Goal: Task Accomplishment & Management: Complete application form

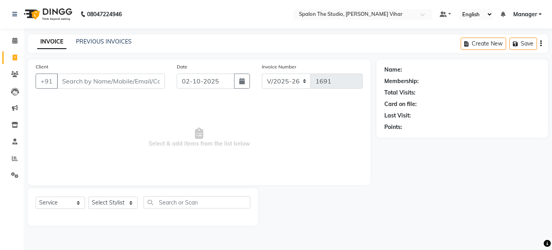
select select "903"
select select "service"
drag, startPoint x: 101, startPoint y: 83, endPoint x: 87, endPoint y: 127, distance: 46.1
click at [87, 127] on div "Client +91 Date [DATE] Invoice Number V/2025 V/[PHONE_NUMBER] Select & add item…" at bounding box center [199, 122] width 343 height 126
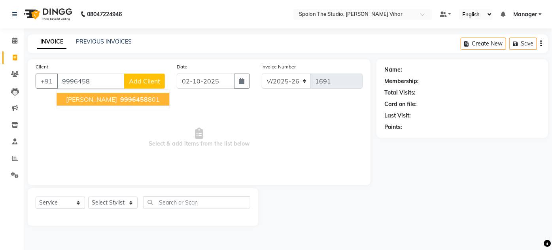
click at [119, 99] on ngb-highlight "9996458 801" at bounding box center [139, 99] width 41 height 8
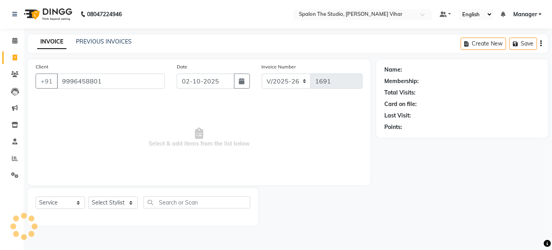
type input "9996458801"
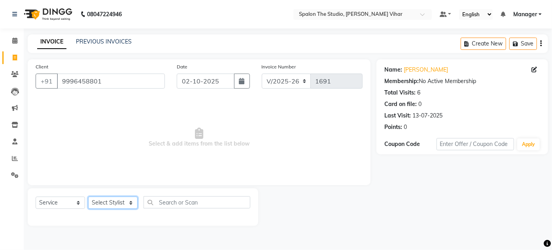
click at [116, 202] on select "Select Stylist Aarti farheen Gernal [PERSON_NAME] Manager navazish [PERSON_NAME…" at bounding box center [112, 202] width 49 height 12
select select "14928"
click at [88, 196] on select "Select Stylist Aarti farheen Gernal [PERSON_NAME] Manager navazish [PERSON_NAME…" at bounding box center [112, 202] width 49 height 12
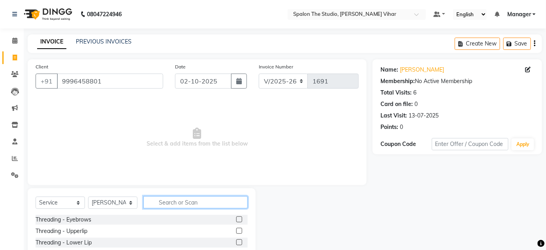
click at [208, 200] on input "text" at bounding box center [195, 202] width 104 height 12
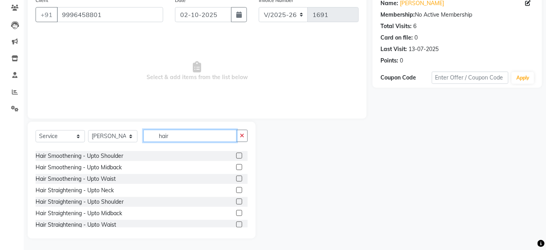
scroll to position [317, 0]
type input "hair"
click at [236, 212] on label at bounding box center [239, 214] width 6 height 6
click at [236, 212] on input "checkbox" at bounding box center [238, 213] width 5 height 5
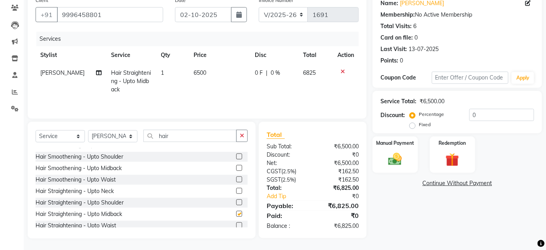
checkbox input "false"
click at [345, 70] on div at bounding box center [346, 72] width 17 height 6
click at [343, 70] on icon at bounding box center [343, 72] width 4 height 6
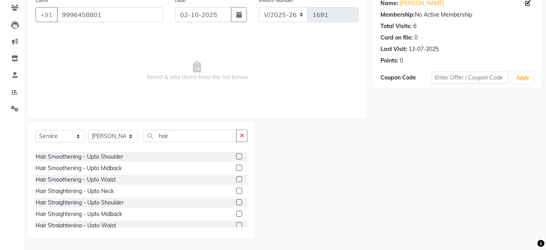
click at [236, 223] on label at bounding box center [239, 225] width 6 height 6
click at [236, 223] on input "checkbox" at bounding box center [238, 225] width 5 height 5
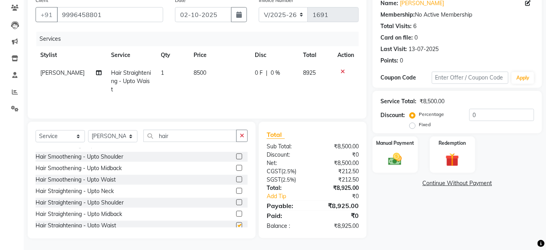
checkbox input "false"
click at [200, 71] on span "8500" at bounding box center [200, 72] width 13 height 7
select select "14928"
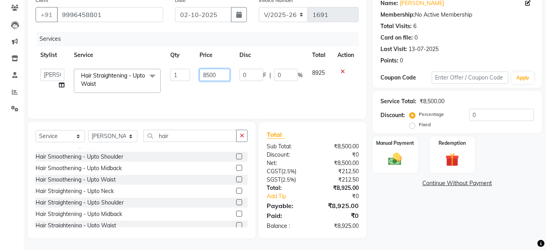
click at [219, 76] on input "8500" at bounding box center [215, 75] width 30 height 12
type input "8"
type input "9025"
click at [247, 87] on td "0 F | 0 %" at bounding box center [271, 81] width 73 height 34
select select "14928"
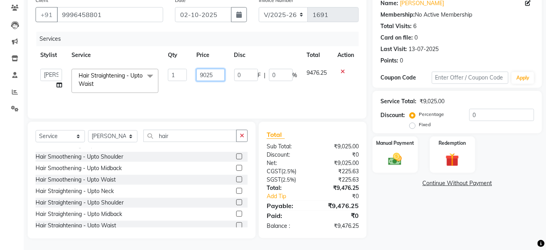
click at [218, 74] on input "9025" at bounding box center [210, 75] width 28 height 12
type input "9050"
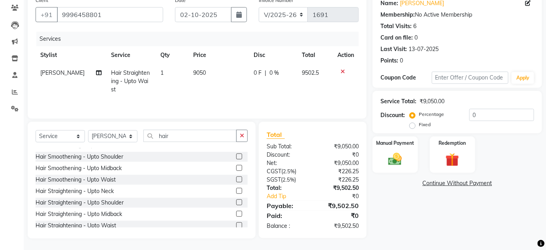
click at [217, 96] on td "9050" at bounding box center [219, 81] width 60 height 34
select select "14928"
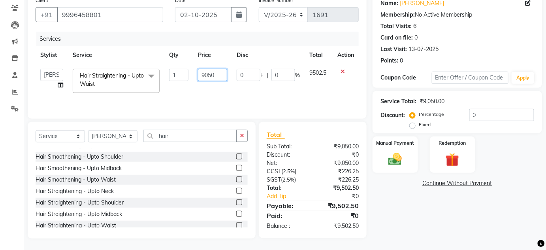
click at [217, 72] on input "9050" at bounding box center [212, 75] width 29 height 12
type input "9048"
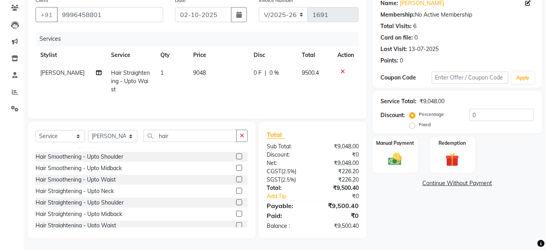
click at [220, 87] on td "9048" at bounding box center [219, 81] width 60 height 34
select select "14928"
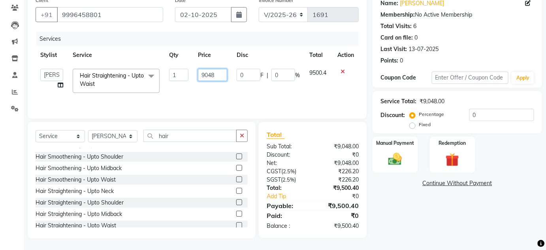
click at [219, 77] on input "9048" at bounding box center [212, 75] width 29 height 12
type input "9"
type input "4751"
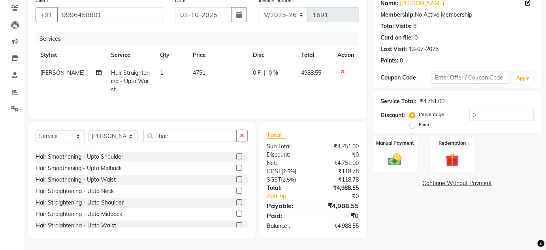
click at [238, 90] on tr "[PERSON_NAME] Hair Straightening - Upto Waist 1 4751 0 F | 0 % 4988.55" at bounding box center [197, 81] width 323 height 34
click at [206, 74] on td "4751" at bounding box center [218, 81] width 60 height 34
select select "14928"
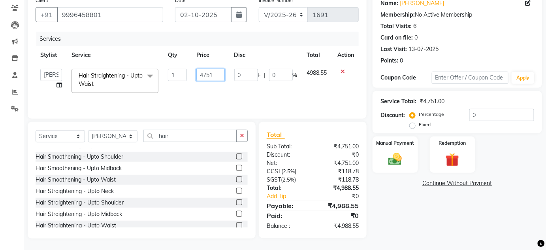
click at [215, 74] on input "4751" at bounding box center [210, 75] width 28 height 12
type input "4755"
click at [232, 94] on tr "Aarti farheen Gernal [PERSON_NAME] Manager navazish [PERSON_NAME] [PERSON_NAME]…" at bounding box center [197, 81] width 323 height 34
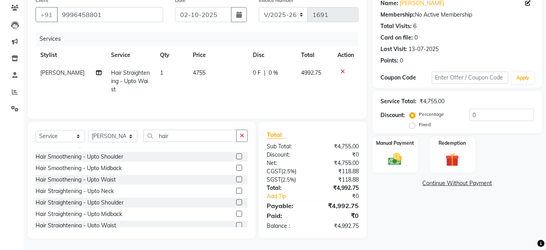
click at [204, 70] on td "4755" at bounding box center [218, 81] width 60 height 34
select select "14928"
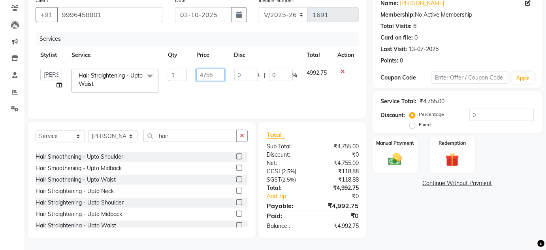
click at [217, 75] on input "4755" at bounding box center [210, 75] width 28 height 12
type input "4758"
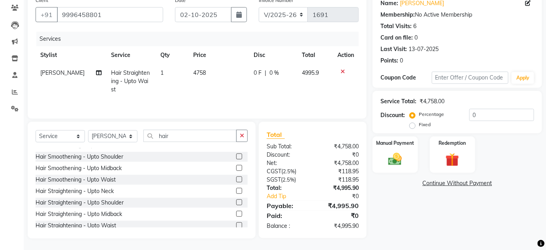
click at [232, 95] on tr "[PERSON_NAME] Hair Straightening - Upto Waist 1 4758 0 F | 0 % 4995.9" at bounding box center [197, 81] width 323 height 34
click at [209, 74] on td "4758" at bounding box center [219, 81] width 60 height 34
select select "14928"
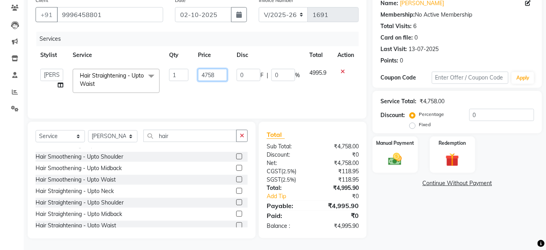
click at [219, 76] on input "4758" at bounding box center [212, 75] width 29 height 12
type input "4760"
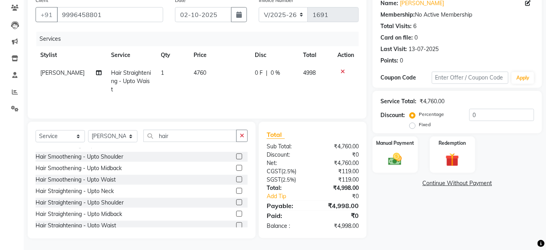
click at [228, 91] on div "Services Stylist Service Qty Price Disc Total Action [PERSON_NAME] Hair Straigh…" at bounding box center [197, 71] width 323 height 79
click at [206, 72] on td "4760" at bounding box center [219, 81] width 61 height 34
select select "14928"
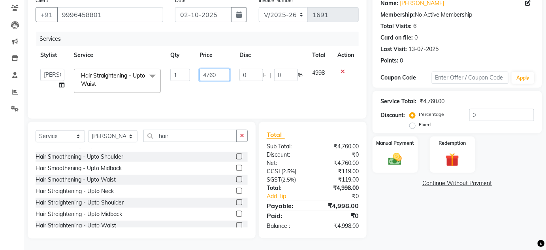
click at [224, 76] on input "4760" at bounding box center [215, 75] width 30 height 12
type input "4761"
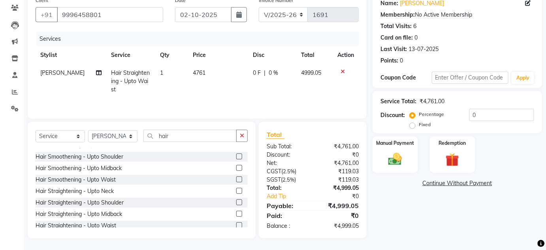
click at [240, 87] on tr "[PERSON_NAME] Hair Straightening - Upto Waist 1 4761 0 F | 0 % 4999.05" at bounding box center [197, 81] width 323 height 34
click at [201, 72] on span "4761" at bounding box center [199, 72] width 13 height 7
select select "14928"
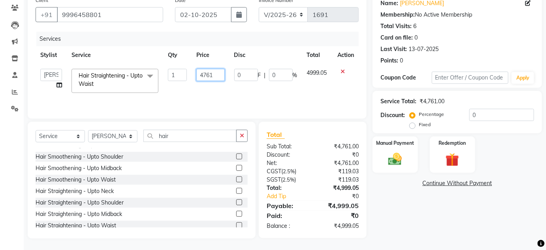
click at [219, 75] on input "4761" at bounding box center [210, 75] width 28 height 12
type input "4762"
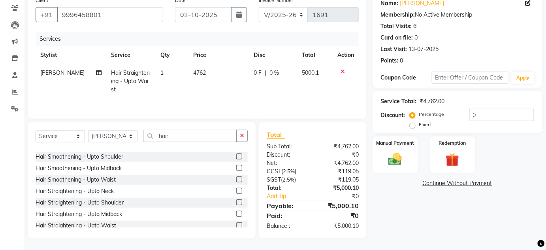
click at [238, 93] on tr "[PERSON_NAME] Hair Straightening - Upto Waist 1 4762 0 F | 0 % 5000.1" at bounding box center [197, 81] width 323 height 34
click at [219, 135] on input "hair" at bounding box center [189, 136] width 93 height 12
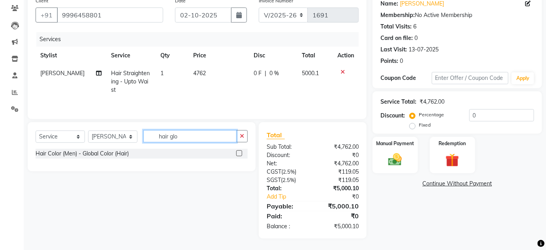
type input "hair glo"
click at [241, 152] on label at bounding box center [239, 153] width 6 height 6
click at [241, 152] on input "checkbox" at bounding box center [238, 153] width 5 height 5
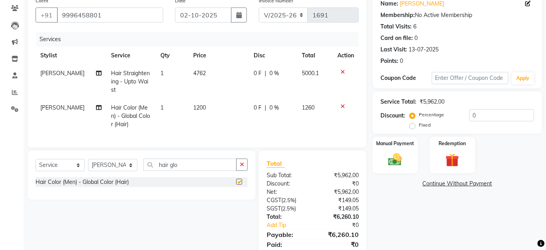
checkbox input "false"
click at [240, 170] on button "button" at bounding box center [241, 164] width 11 height 12
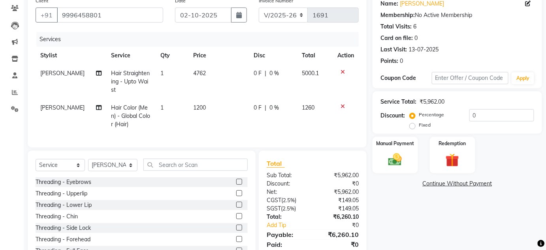
click at [343, 104] on icon at bounding box center [343, 107] width 4 height 6
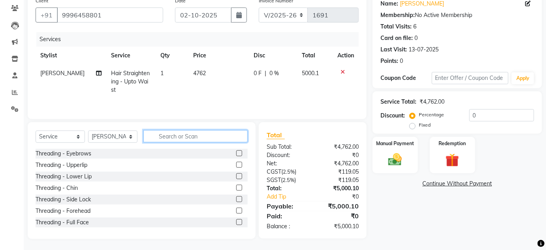
click at [241, 134] on input "text" at bounding box center [195, 136] width 104 height 12
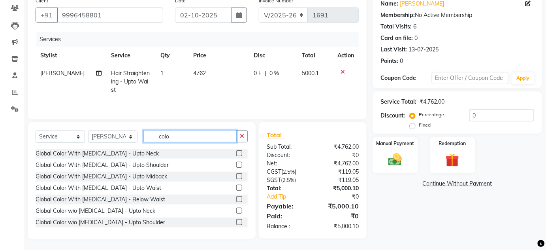
type input "colo"
click at [236, 164] on label at bounding box center [239, 165] width 6 height 6
click at [236, 164] on input "checkbox" at bounding box center [238, 164] width 5 height 5
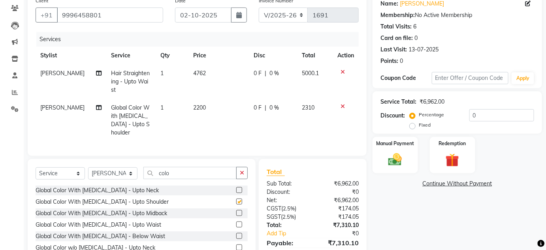
checkbox input "false"
click at [340, 105] on div at bounding box center [346, 107] width 17 height 6
click at [344, 106] on icon at bounding box center [343, 107] width 4 height 6
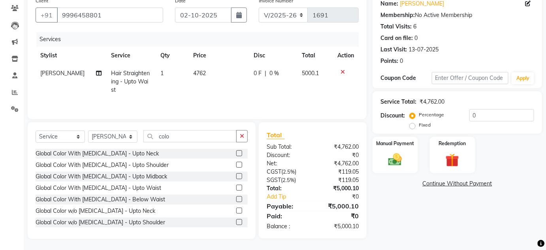
click at [236, 186] on label at bounding box center [239, 188] width 6 height 6
click at [236, 186] on input "checkbox" at bounding box center [238, 187] width 5 height 5
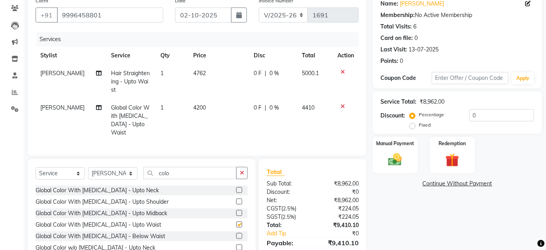
checkbox input "false"
click at [206, 104] on td "4200" at bounding box center [219, 120] width 60 height 43
select select "14928"
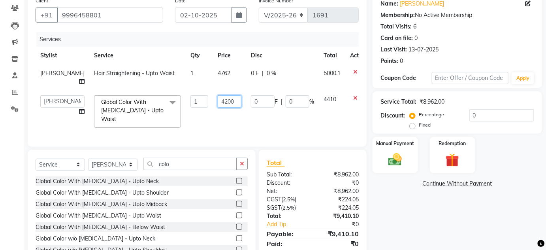
click at [221, 100] on input "4200" at bounding box center [230, 101] width 24 height 12
type input "4275"
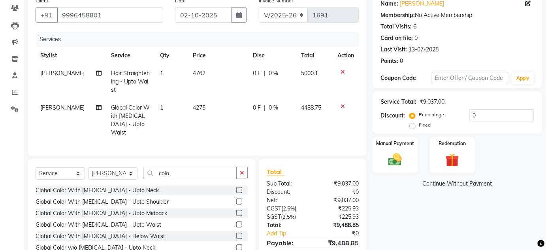
click at [228, 117] on td "4275" at bounding box center [218, 120] width 60 height 43
select select "14928"
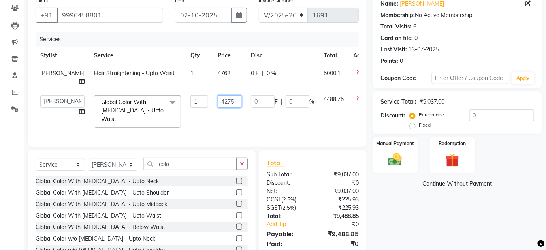
click at [219, 100] on input "4275" at bounding box center [230, 101] width 24 height 12
type input "4286"
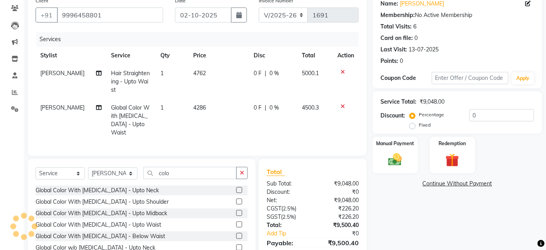
click at [221, 118] on td "4286" at bounding box center [219, 120] width 60 height 43
select select "14928"
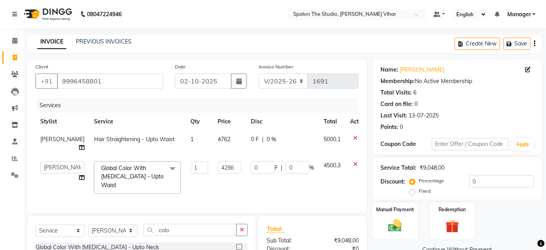
scroll to position [91, 0]
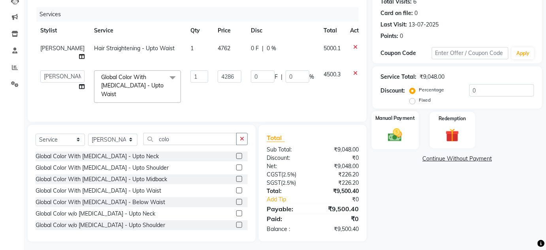
click at [394, 134] on img at bounding box center [395, 134] width 23 height 16
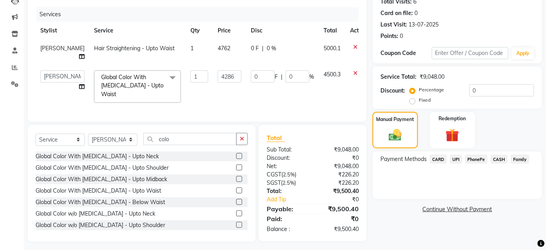
click at [456, 157] on span "UPI" at bounding box center [456, 159] width 12 height 9
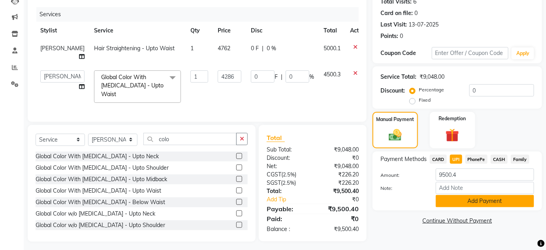
click at [456, 198] on button "Add Payment" at bounding box center [485, 201] width 98 height 12
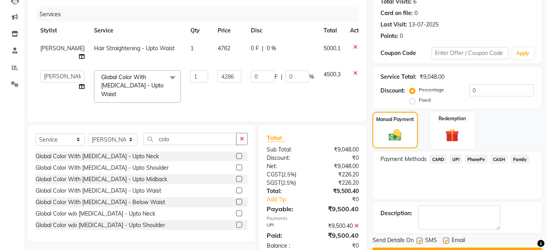
scroll to position [112, 0]
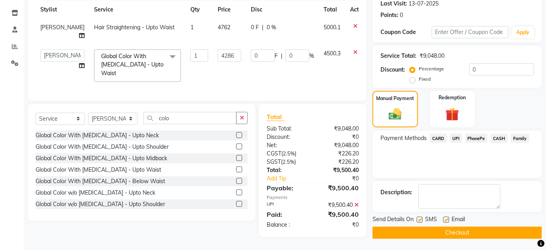
click at [419, 233] on button "Checkout" at bounding box center [458, 232] width 170 height 12
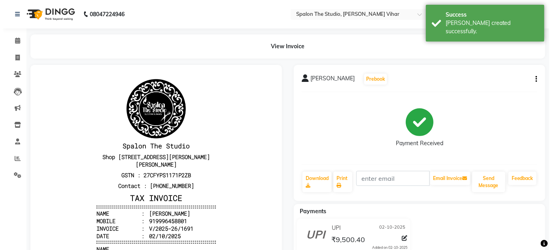
scroll to position [6, 0]
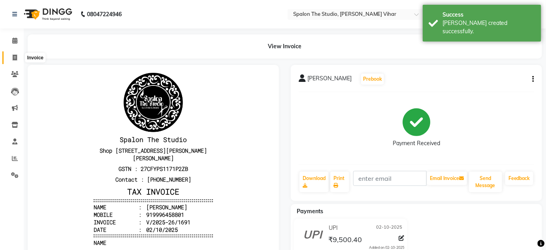
click at [15, 58] on icon at bounding box center [15, 58] width 4 height 6
select select "service"
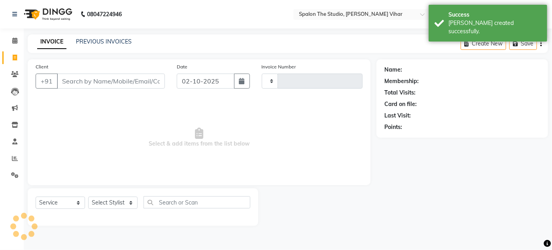
type input "1692"
select select "903"
